Goal: Task Accomplishment & Management: Manage account settings

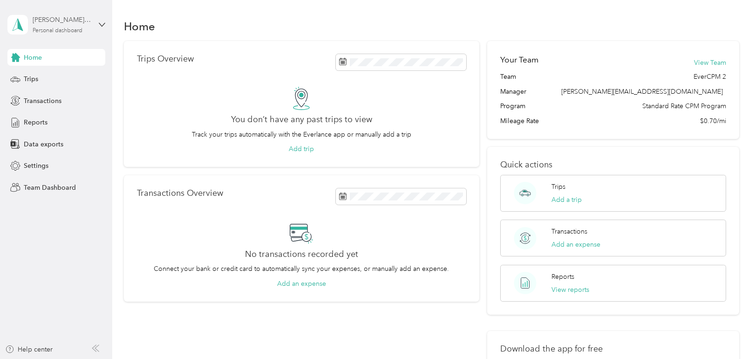
click at [61, 23] on div "[PERSON_NAME] Stripe Price Test 2" at bounding box center [62, 20] width 58 height 10
drag, startPoint x: 201, startPoint y: 14, endPoint x: 169, endPoint y: 32, distance: 36.1
click at [201, 14] on div "Home Trips Overview You don’t have any past trips to view Track your trips auto…" at bounding box center [431, 236] width 638 height 472
click at [37, 165] on span "Settings" at bounding box center [36, 166] width 25 height 10
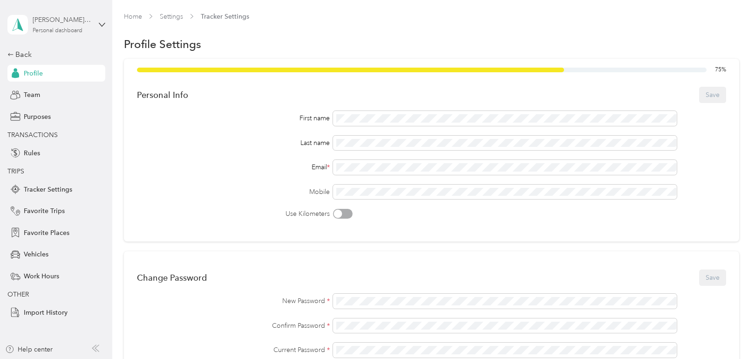
click at [58, 21] on div "[PERSON_NAME] Stripe Price Test 2" at bounding box center [62, 20] width 58 height 10
click at [89, 125] on div "You’re signed in as [PERSON_NAME][EMAIL_ADDRESS][DOMAIN_NAME] Team dashboard Pe…" at bounding box center [131, 86] width 249 height 95
drag, startPoint x: 59, startPoint y: 26, endPoint x: 60, endPoint y: 34, distance: 8.4
click at [59, 26] on div "[PERSON_NAME] Stripe Price Test 2 Personal dashboard" at bounding box center [62, 24] width 58 height 19
click at [115, 113] on div "Log out" at bounding box center [132, 119] width 236 height 16
